Goal: Task Accomplishment & Management: Manage account settings

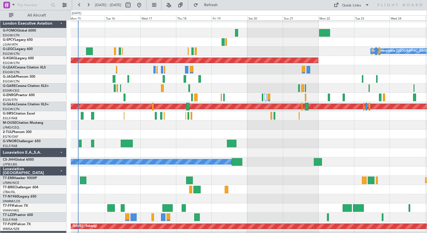
click at [92, 194] on div "A/C Unavailable London (Luton) Planned Maint London (Luton) Owner AOG Maint Ist…" at bounding box center [249, 148] width 356 height 258
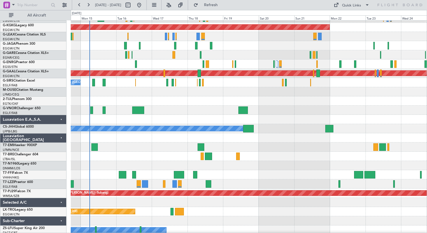
scroll to position [36, 0]
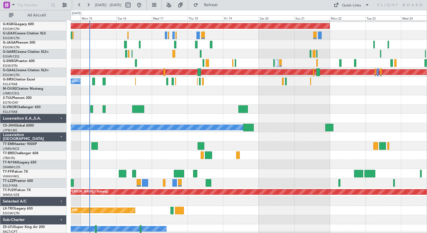
click at [97, 156] on div at bounding box center [249, 155] width 356 height 9
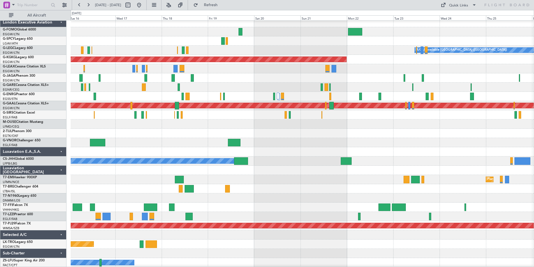
scroll to position [0, 0]
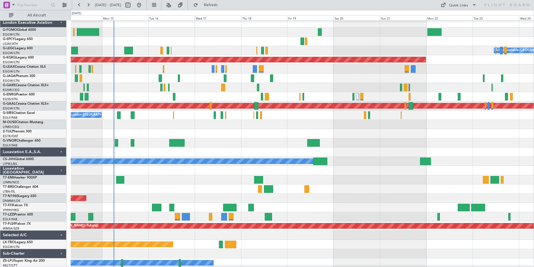
click at [355, 194] on div "AOG Maint London ([GEOGRAPHIC_DATA])" at bounding box center [302, 197] width 463 height 9
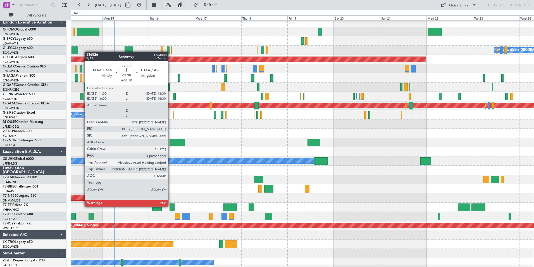
click at [171, 206] on div at bounding box center [172, 207] width 5 height 8
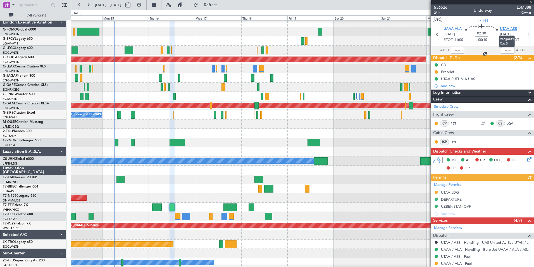
click at [427, 30] on span "UTAA ASB" at bounding box center [508, 29] width 17 height 6
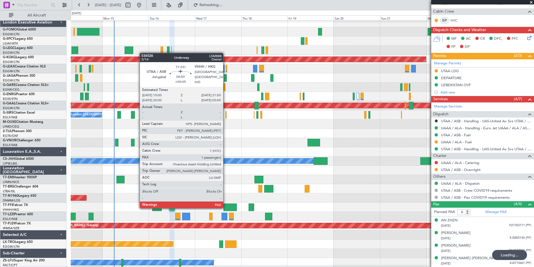
click at [226, 207] on div at bounding box center [230, 207] width 13 height 8
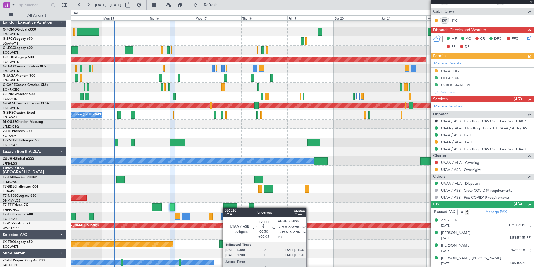
type input "+00:05"
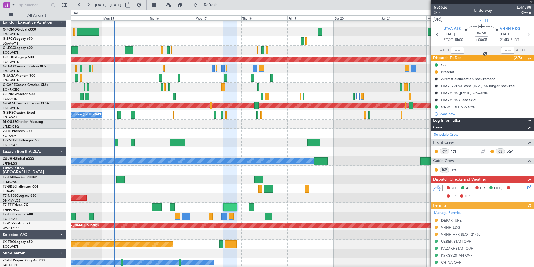
scroll to position [134, 0]
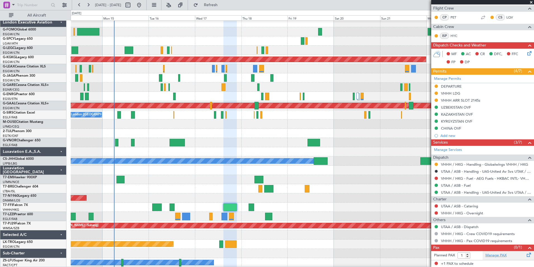
click at [427, 233] on link "Manage PAX" at bounding box center [496, 255] width 21 height 6
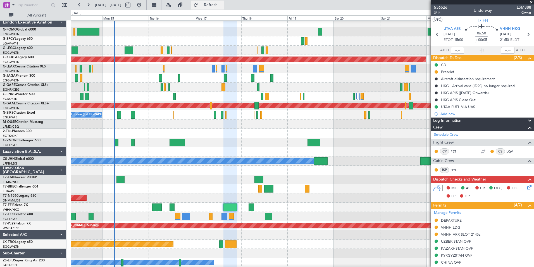
click at [217, 7] on button "Refresh" at bounding box center [208, 5] width 34 height 9
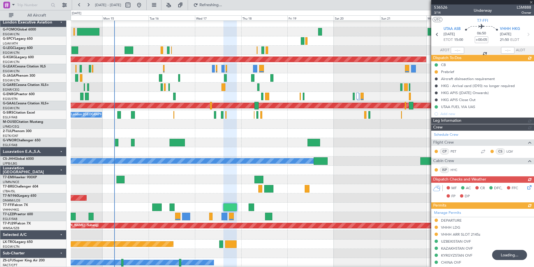
type input "2"
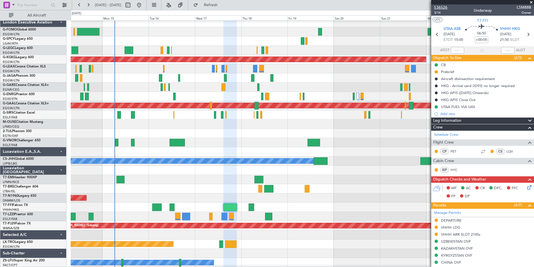
click at [427, 6] on span "536526" at bounding box center [440, 7] width 13 height 6
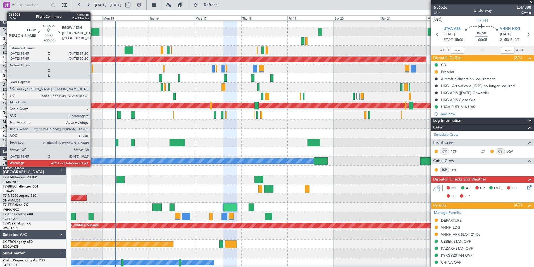
click at [93, 70] on div at bounding box center [92, 69] width 1 height 8
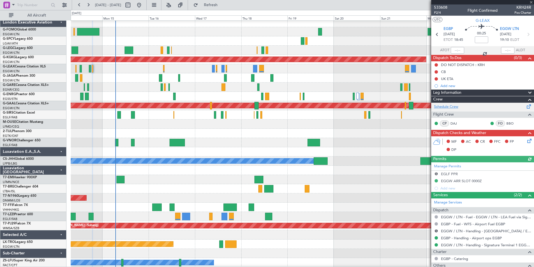
click at [427, 106] on link "Schedule Crew" at bounding box center [446, 107] width 24 height 6
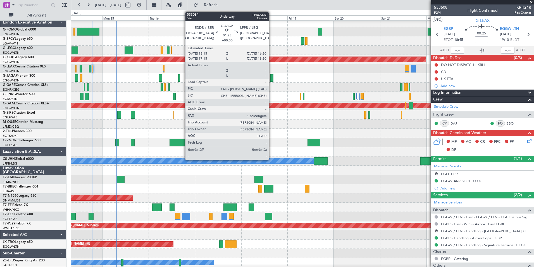
click at [271, 77] on div at bounding box center [272, 78] width 3 height 8
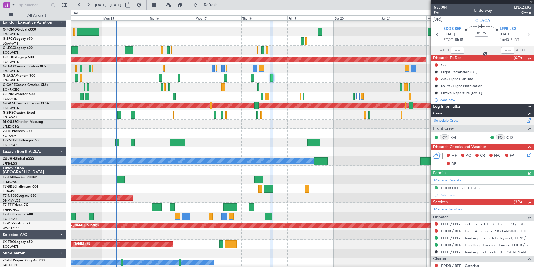
click at [427, 120] on link "Schedule Crew" at bounding box center [446, 121] width 24 height 6
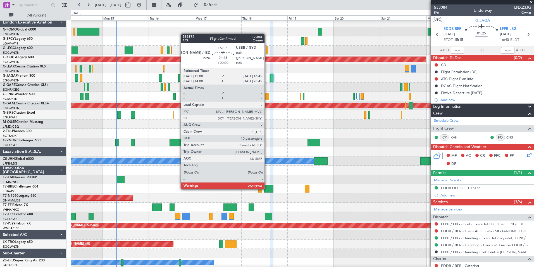
click at [267, 188] on div at bounding box center [268, 189] width 9 height 8
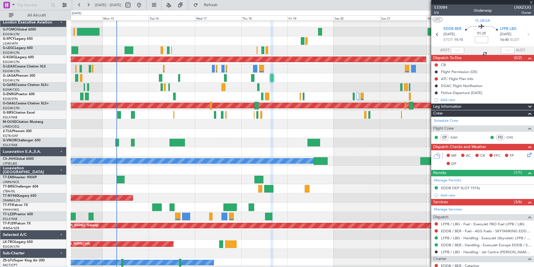
type input "10"
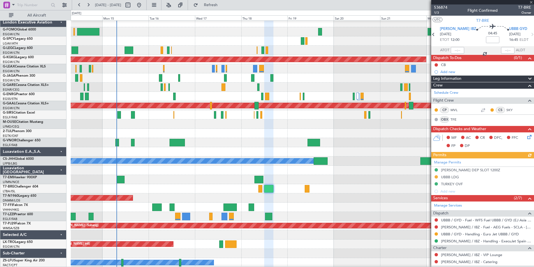
scroll to position [49, 0]
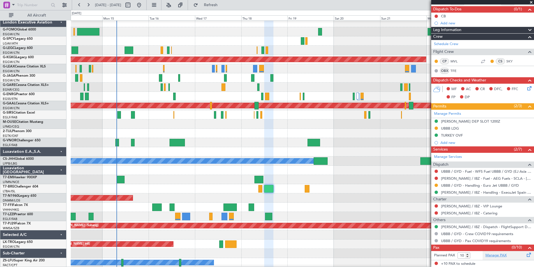
click at [427, 233] on link "Manage PAX" at bounding box center [496, 255] width 21 height 6
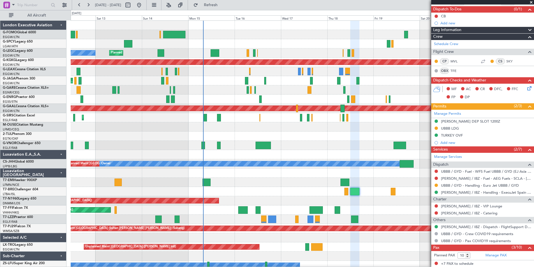
click at [194, 152] on div "Planned Maint London (Luton) Unplanned Maint Athens (Eleftherios Venizelos Intl…" at bounding box center [302, 150] width 463 height 258
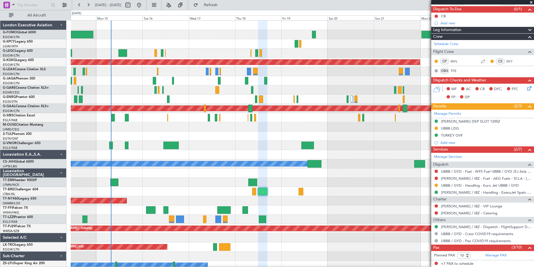
click at [104, 144] on div "A/C Unavailable [GEOGRAPHIC_DATA] ([GEOGRAPHIC_DATA]) Planned Maint [GEOGRAPHIC…" at bounding box center [302, 155] width 463 height 268
click at [219, 3] on span "Refresh" at bounding box center [210, 5] width 23 height 4
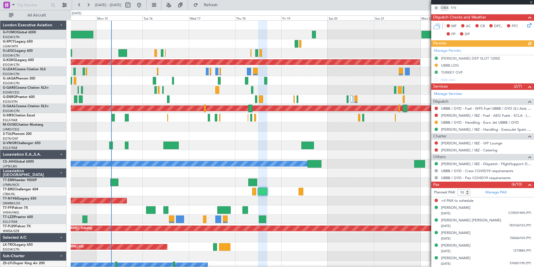
scroll to position [124, 0]
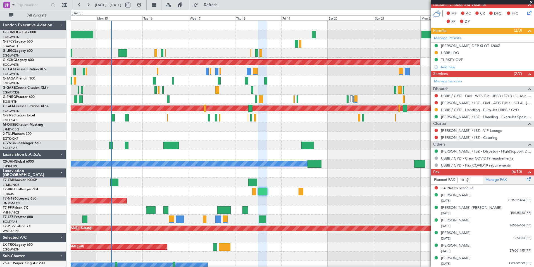
click at [427, 181] on link "Manage PAX" at bounding box center [496, 180] width 21 height 6
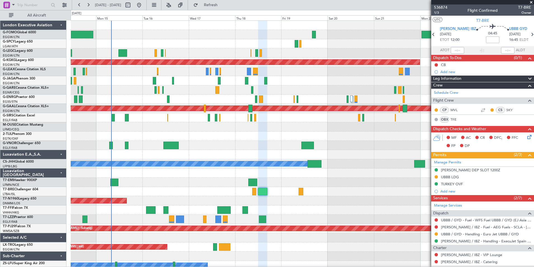
scroll to position [124, 0]
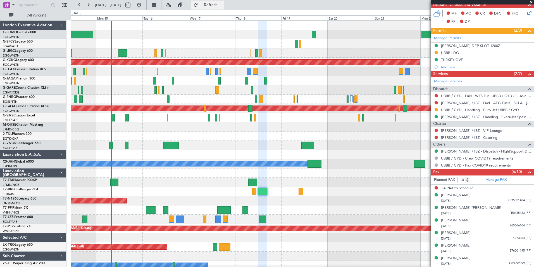
click at [223, 5] on span "Refresh" at bounding box center [210, 5] width 23 height 4
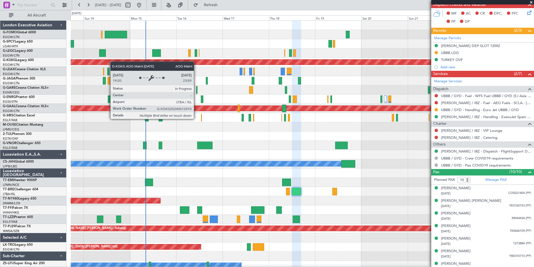
click at [118, 63] on div "Planned Maint [GEOGRAPHIC_DATA] ([GEOGRAPHIC_DATA]) A/C Unavailable [GEOGRAPHIC…" at bounding box center [302, 150] width 463 height 258
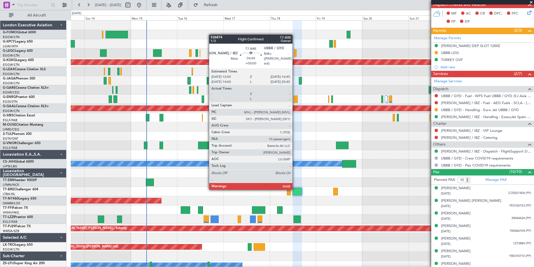
click at [295, 188] on div at bounding box center [297, 192] width 9 height 8
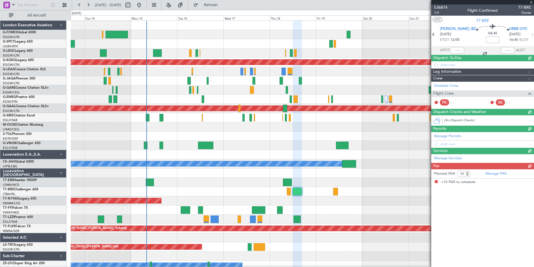
scroll to position [0, 0]
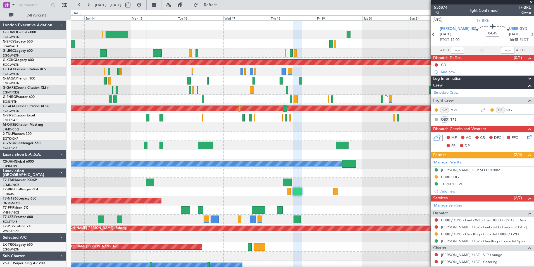
click at [444, 8] on span "536874" at bounding box center [440, 7] width 13 height 6
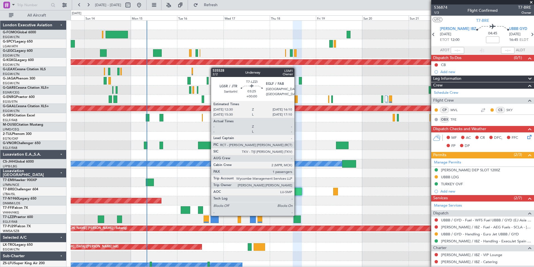
click at [297, 215] on div at bounding box center [297, 219] width 7 height 8
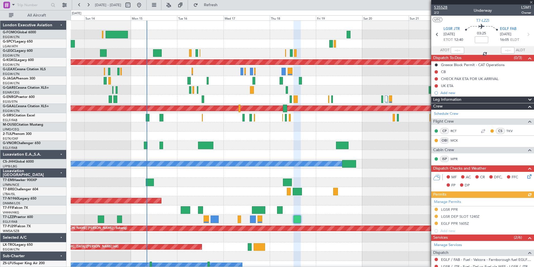
click at [446, 8] on span "535528" at bounding box center [440, 7] width 13 height 6
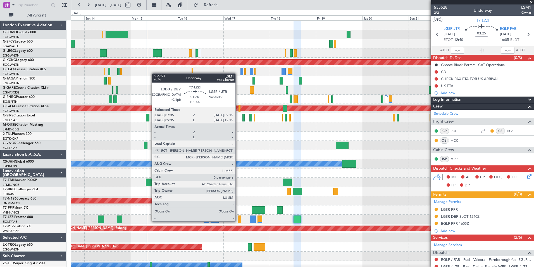
click at [238, 221] on div at bounding box center [239, 219] width 3 height 8
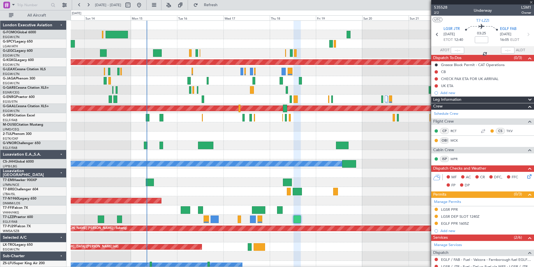
type input "0"
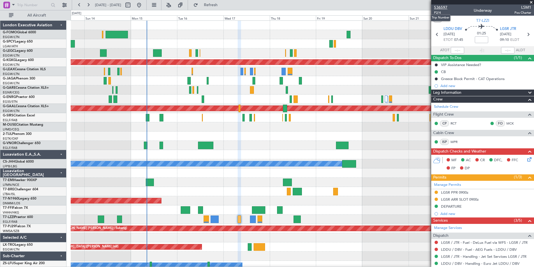
click at [445, 8] on span "536597" at bounding box center [440, 7] width 13 height 6
click at [223, 4] on span "Refresh" at bounding box center [210, 5] width 23 height 4
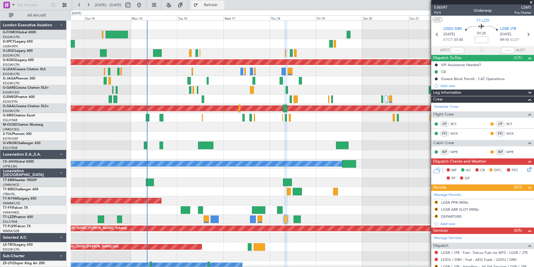
click at [223, 5] on span "Refresh" at bounding box center [210, 5] width 23 height 4
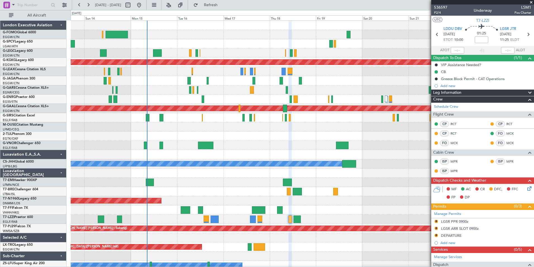
scroll to position [93, 0]
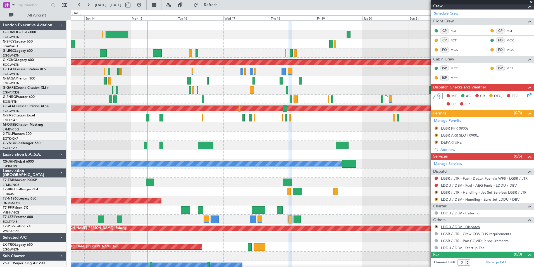
click at [474, 227] on link "LDDU / DBV - Dispatch" at bounding box center [460, 226] width 39 height 5
click at [224, 9] on button "Refresh" at bounding box center [208, 5] width 34 height 9
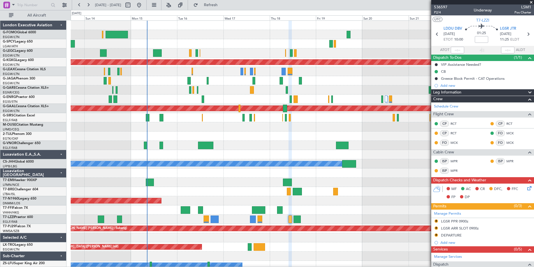
scroll to position [0, 0]
click at [439, 8] on span "536597" at bounding box center [440, 7] width 13 height 6
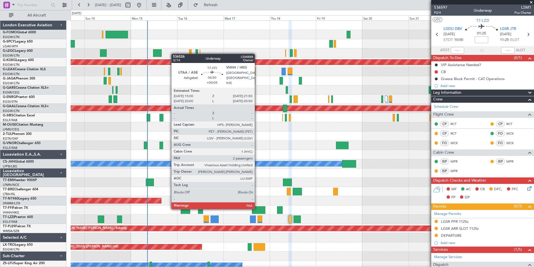
click at [257, 208] on div at bounding box center [258, 210] width 13 height 8
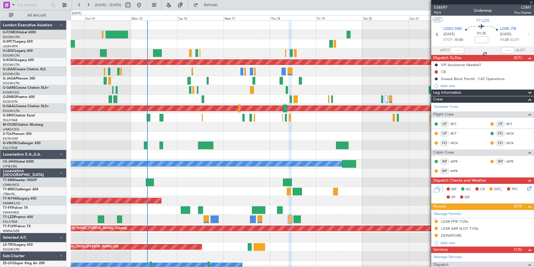
type input "+00:05"
type input "2"
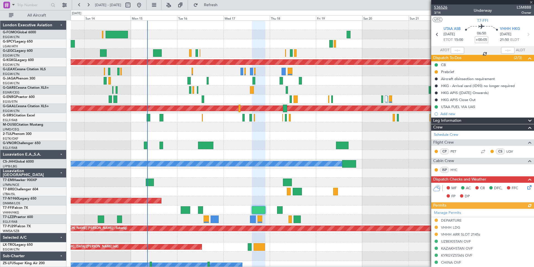
click at [443, 5] on span "536526" at bounding box center [440, 7] width 13 height 6
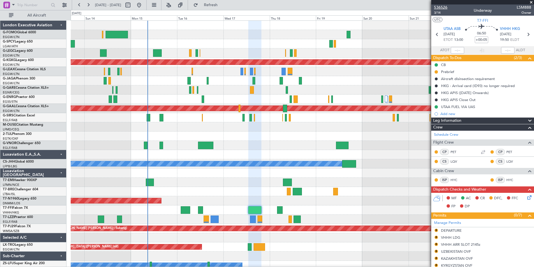
drag, startPoint x: 449, startPoint y: 8, endPoint x: 441, endPoint y: 9, distance: 8.2
click at [441, 9] on div "536526 3/14 Underway LSM888 Owner" at bounding box center [483, 9] width 103 height 11
click at [441, 9] on span "536526" at bounding box center [440, 7] width 13 height 6
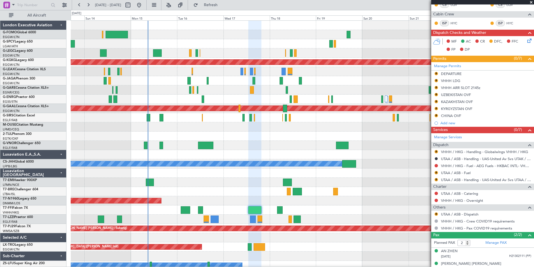
scroll to position [162, 0]
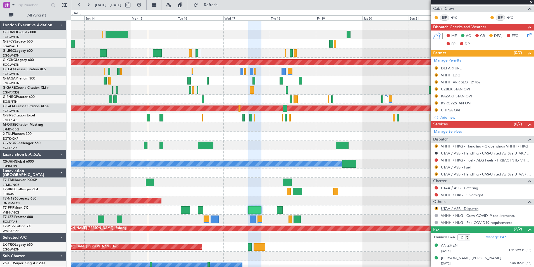
click at [474, 207] on link "UTAA / ASB - Dispatch" at bounding box center [459, 208] width 37 height 5
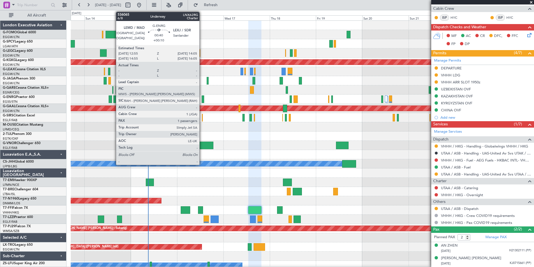
click at [202, 102] on div at bounding box center [203, 99] width 3 height 8
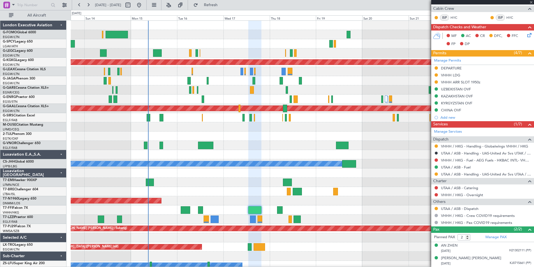
type input "+00:10"
type input "1"
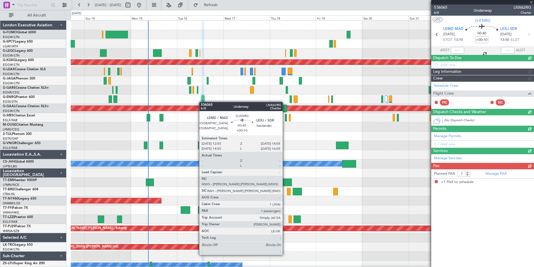
scroll to position [0, 0]
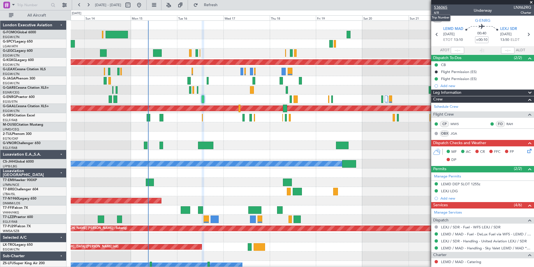
click at [442, 6] on span "536065" at bounding box center [440, 7] width 13 height 6
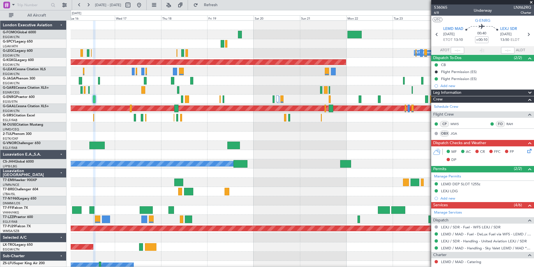
click at [244, 264] on div "A/C Unavailable [GEOGRAPHIC_DATA] ([GEOGRAPHIC_DATA]) Planned Maint [GEOGRAPHIC…" at bounding box center [302, 150] width 463 height 258
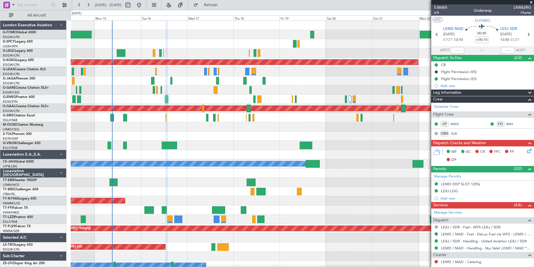
click at [187, 145] on div "A/C Unavailable [GEOGRAPHIC_DATA] ([GEOGRAPHIC_DATA]) Planned Maint [GEOGRAPHIC…" at bounding box center [302, 150] width 463 height 258
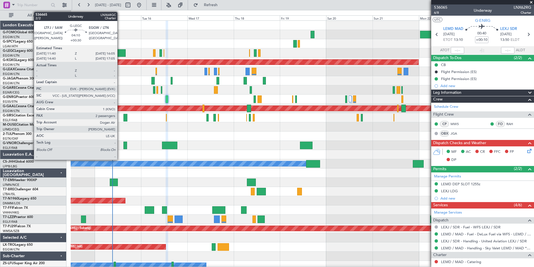
click at [120, 50] on div at bounding box center [121, 53] width 9 height 8
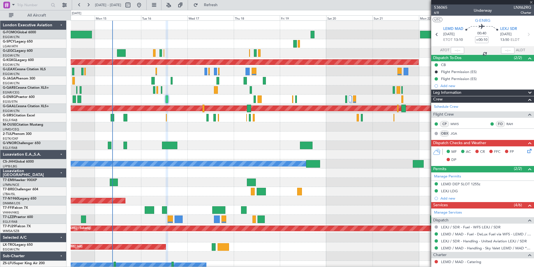
type input "+00:30"
type input "2"
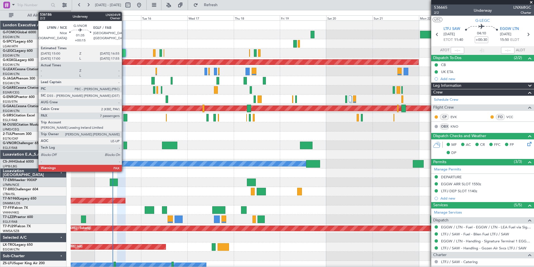
click at [124, 146] on div at bounding box center [126, 145] width 4 height 8
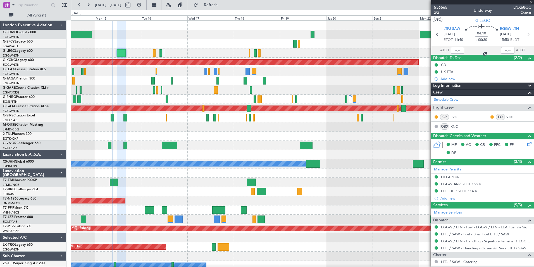
type input "+00:15"
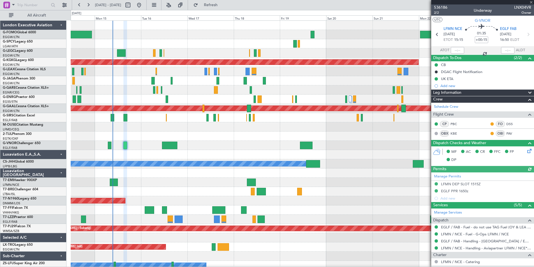
scroll to position [130, 0]
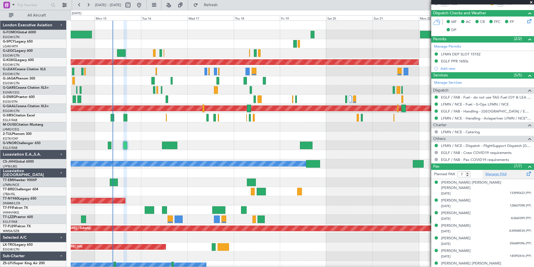
click at [500, 174] on link "Manage PAX" at bounding box center [496, 174] width 21 height 6
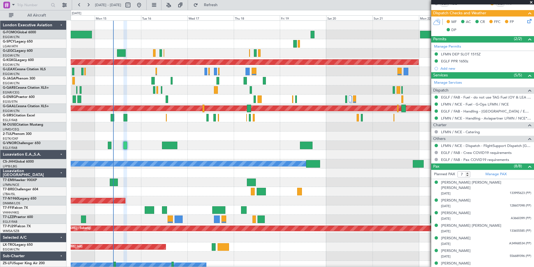
type input "8"
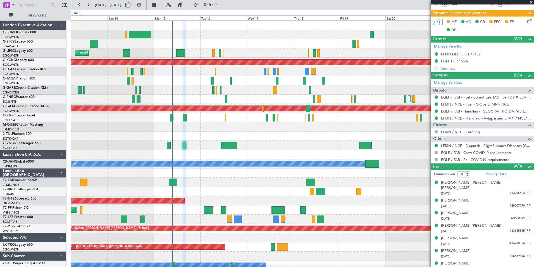
click at [147, 73] on div "Planned Maint [GEOGRAPHIC_DATA] ([GEOGRAPHIC_DATA]) Planned Maint [GEOGRAPHIC_D…" at bounding box center [302, 150] width 463 height 258
